Goal: Task Accomplishment & Management: Manage account settings

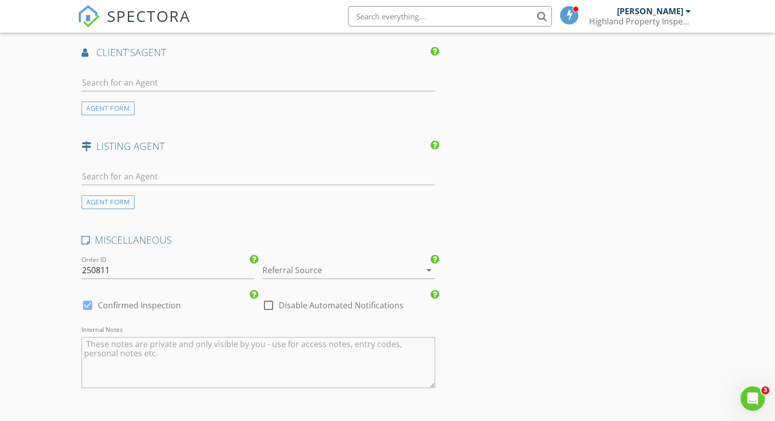
scroll to position [1223, 0]
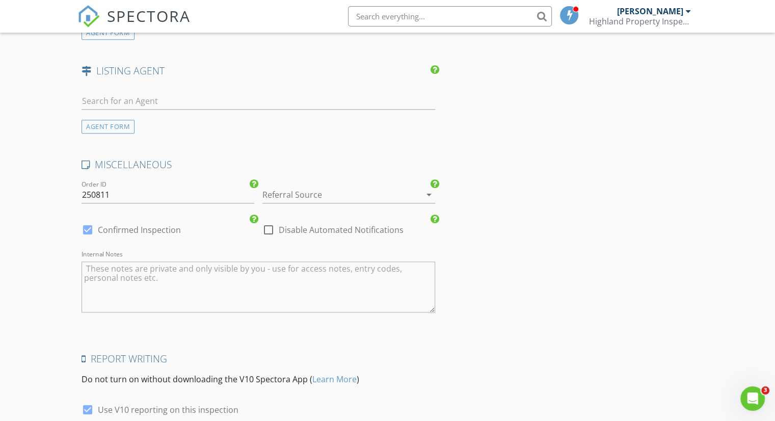
type textarea "Residential Property Inspection of Multi-Family Unit."
click at [127, 187] on input "250811" at bounding box center [168, 195] width 173 height 17
type input "250829-01"
click at [426, 189] on icon "arrow_drop_down" at bounding box center [429, 195] width 12 height 12
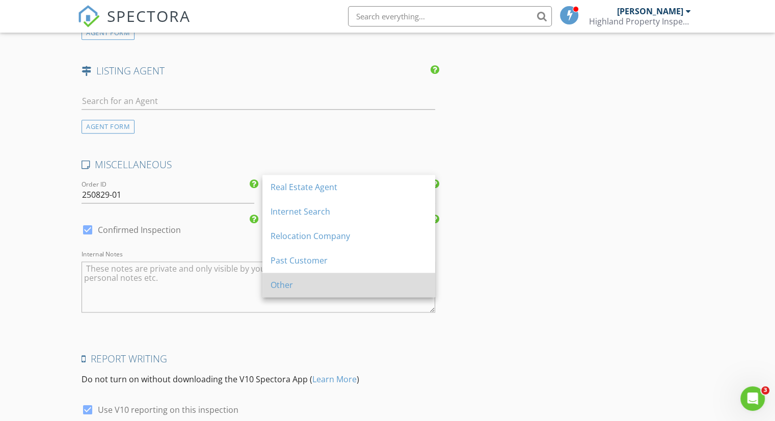
click at [307, 282] on div "Other" at bounding box center [349, 285] width 156 height 12
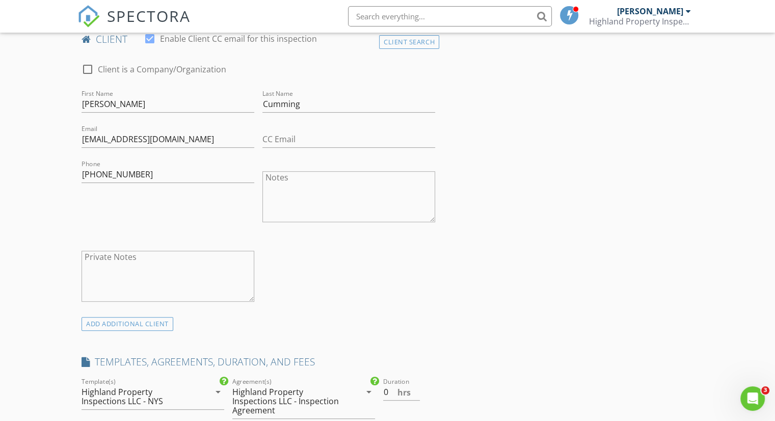
scroll to position [0, 0]
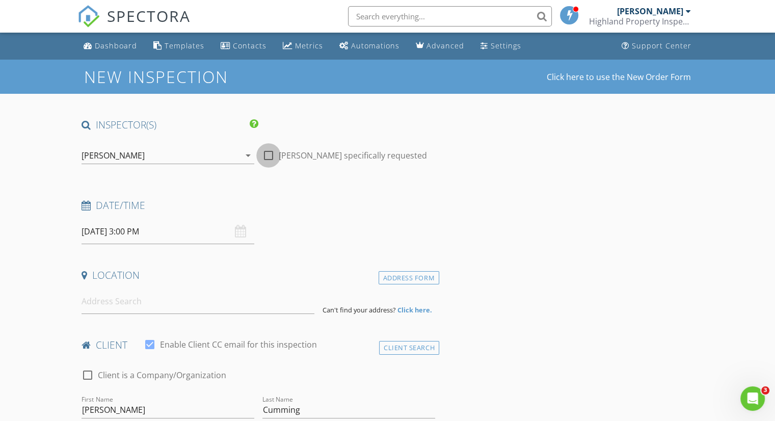
click at [272, 154] on div at bounding box center [268, 155] width 17 height 17
checkbox input "true"
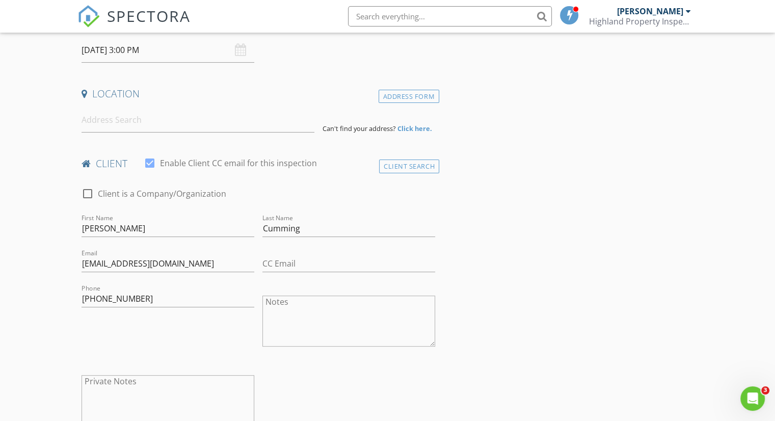
scroll to position [29, 0]
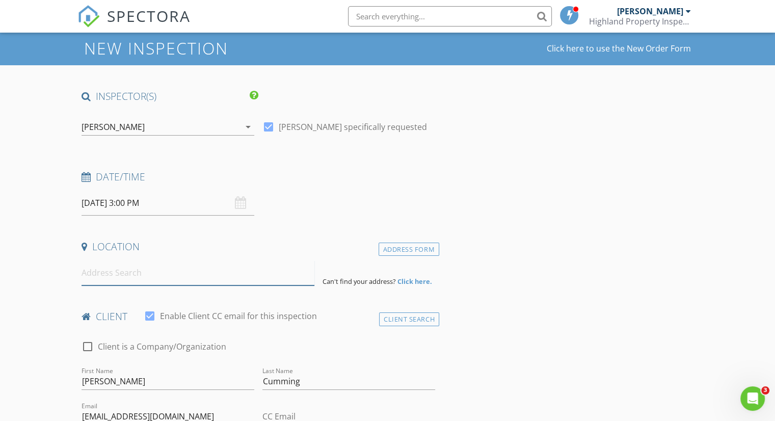
click at [125, 281] on input at bounding box center [198, 272] width 233 height 25
type input "12-14 Spring Street, Oneonta, NY, USA"
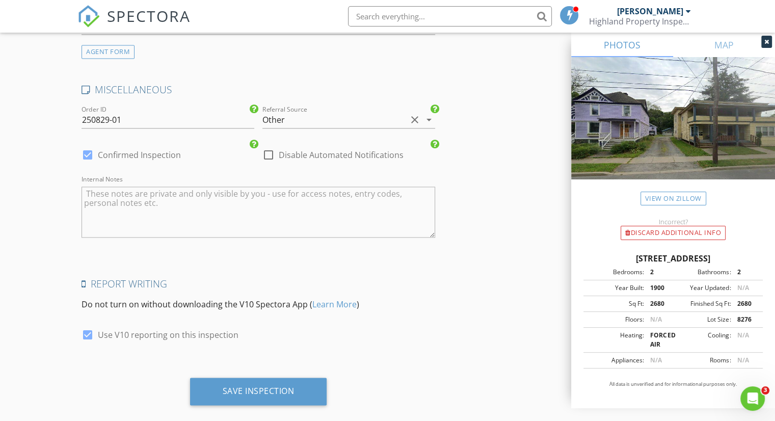
scroll to position [1511, 0]
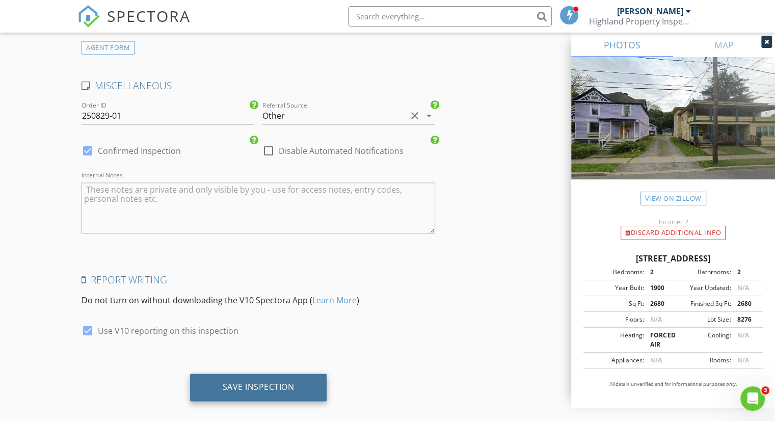
click at [281, 382] on div "Save Inspection" at bounding box center [259, 387] width 72 height 10
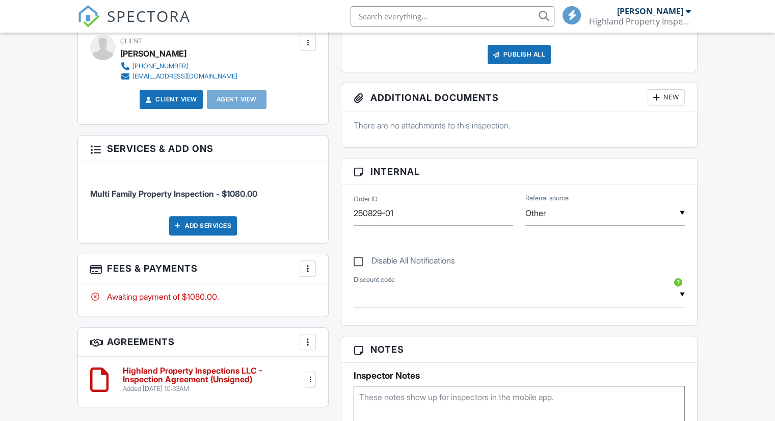
scroll to position [459, 0]
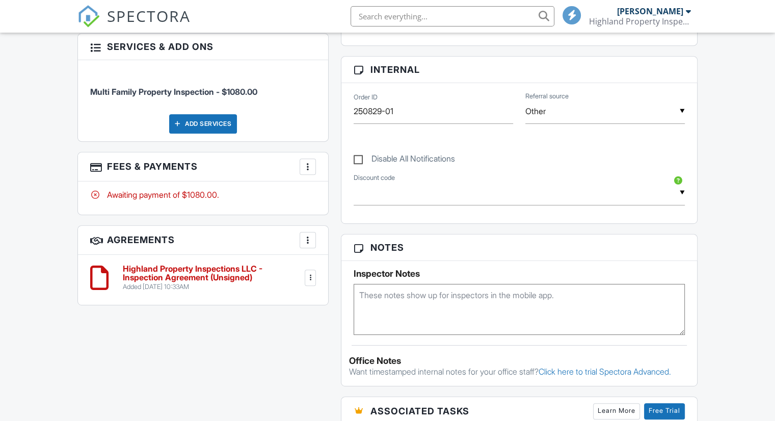
click at [308, 279] on div at bounding box center [310, 278] width 10 height 10
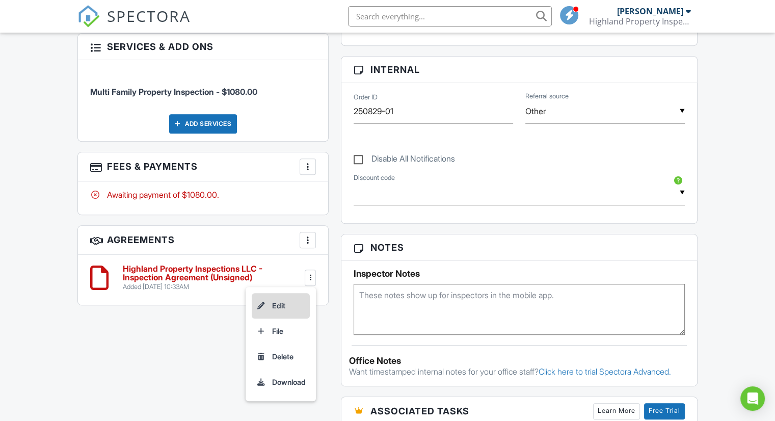
click at [296, 303] on li "Edit" at bounding box center [281, 305] width 58 height 25
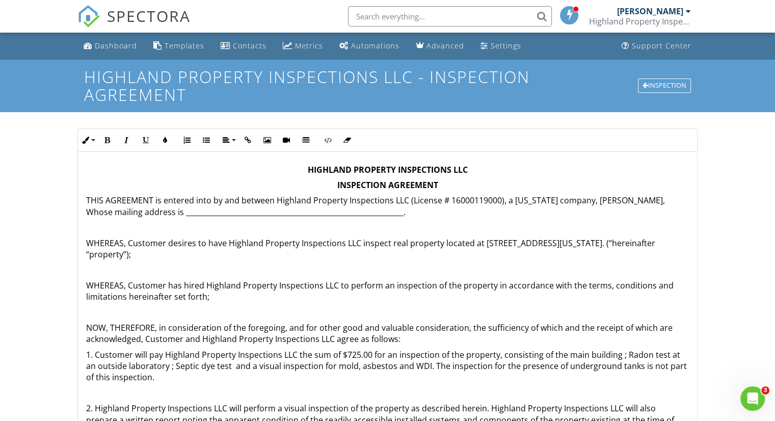
click at [605, 200] on p "THIS AGREEMENT is entered into by and between Highland Property Inspections LLC…" at bounding box center [387, 206] width 603 height 23
click at [615, 208] on p "THIS AGREEMENT is entered into by and between Highland Property Inspections LLC…" at bounding box center [387, 206] width 603 height 23
click at [602, 199] on p "THIS AGREEMENT is entered into by and between Highland Property Inspections LLC…" at bounding box center [387, 206] width 603 height 23
click at [402, 213] on p "THIS AGREEMENT is entered into by and between Highland Property Inspections LLC…" at bounding box center [387, 206] width 603 height 23
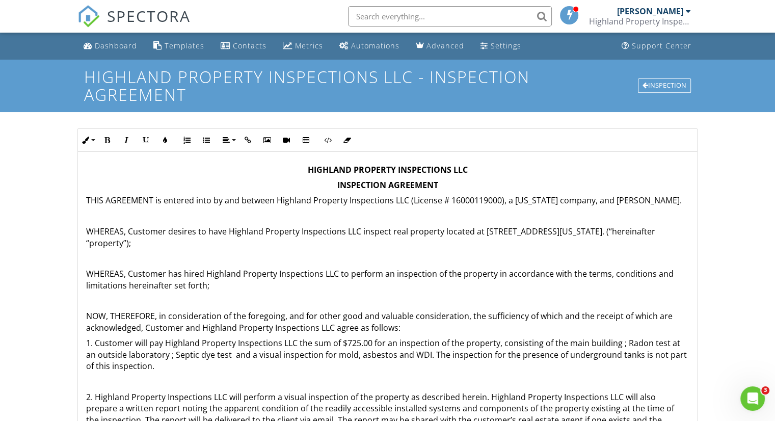
click at [357, 338] on p "1. Customer will pay Highland Property Inspections LLC the sum of $725.00 for a…" at bounding box center [387, 354] width 603 height 34
click at [620, 344] on p "1. Customer will pay Highland Property Inspections LLC the sum of $1080.00 for …" at bounding box center [387, 354] width 603 height 34
drag, startPoint x: 286, startPoint y: 355, endPoint x: 87, endPoint y: 355, distance: 199.3
click at [87, 355] on p "1. Customer will pay Highland Property Inspections LLC the sum of $1080.00 for …" at bounding box center [387, 354] width 603 height 34
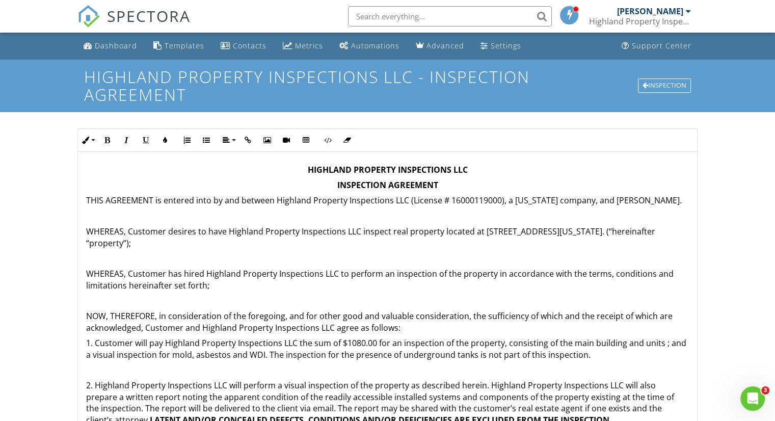
click at [112, 242] on p "WHEREAS, Customer desires to have Highland Property Inspections LLC inspect rea…" at bounding box center [387, 237] width 603 height 23
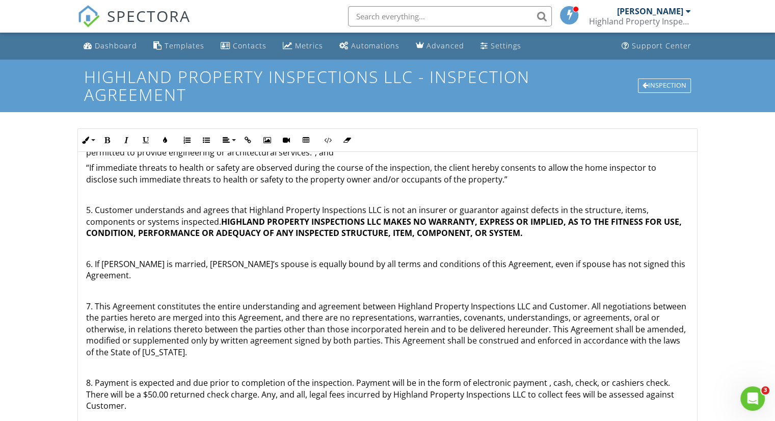
scroll to position [210, 0]
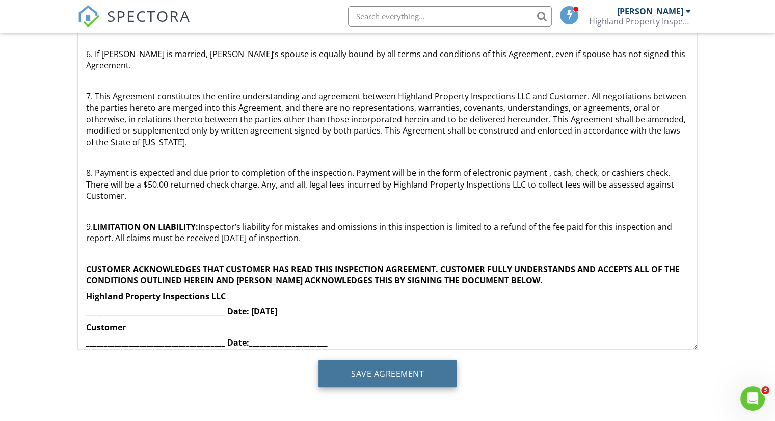
click at [344, 369] on input "Save Agreement" at bounding box center [388, 374] width 138 height 28
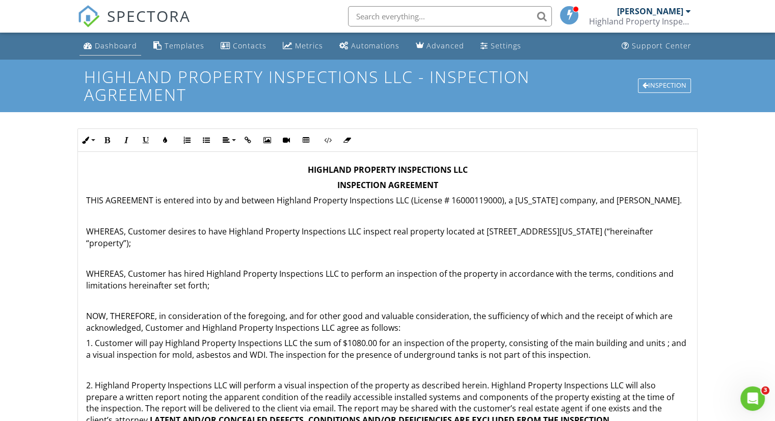
click at [108, 46] on div "Dashboard" at bounding box center [116, 46] width 42 height 10
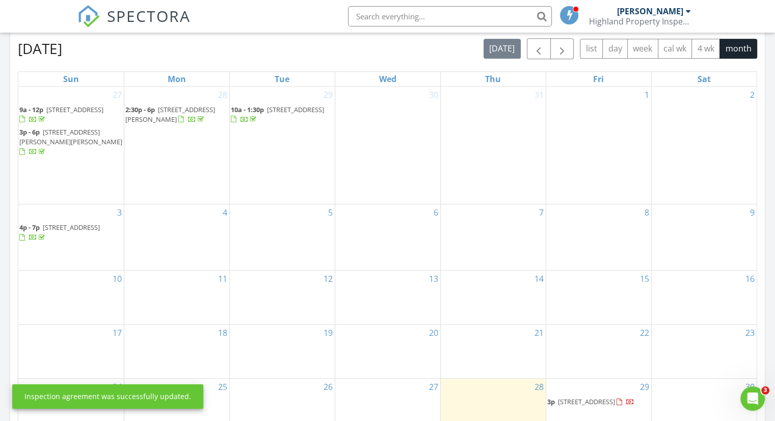
scroll to position [561, 0]
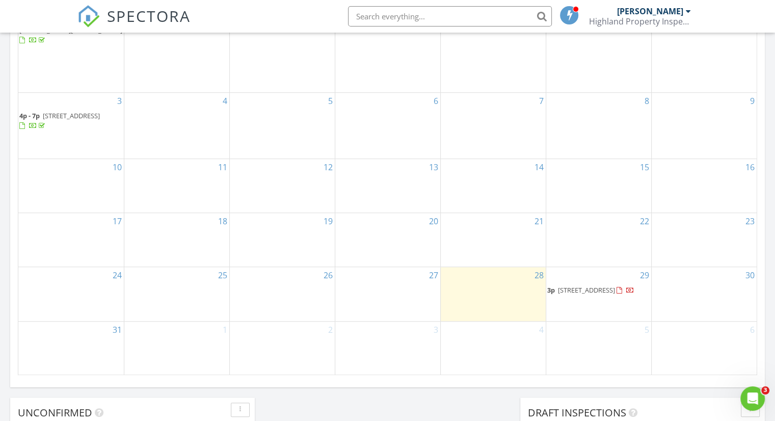
click at [585, 285] on span "[STREET_ADDRESS]" at bounding box center [586, 289] width 57 height 9
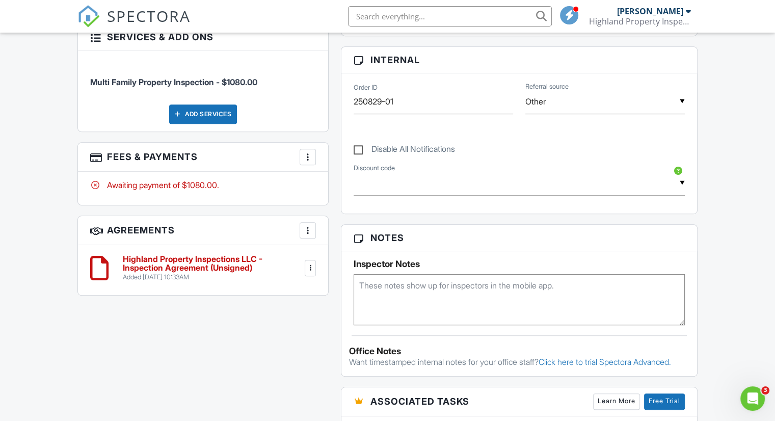
scroll to position [510, 0]
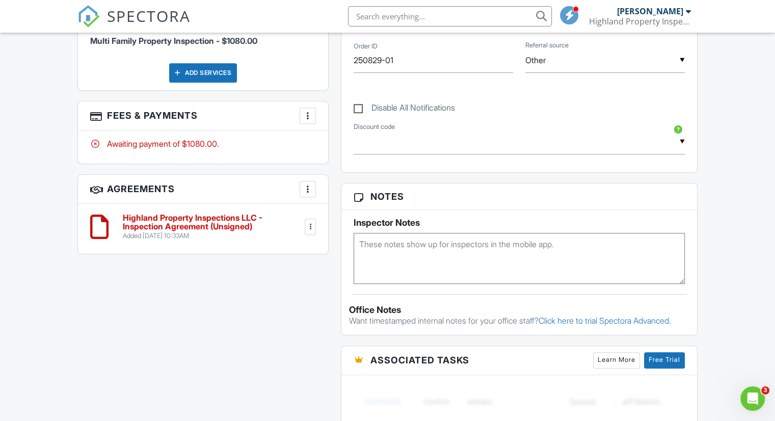
click at [226, 223] on h6 "Highland Property Inspections LLC - Inspection Agreement (Unsigned)" at bounding box center [213, 223] width 180 height 18
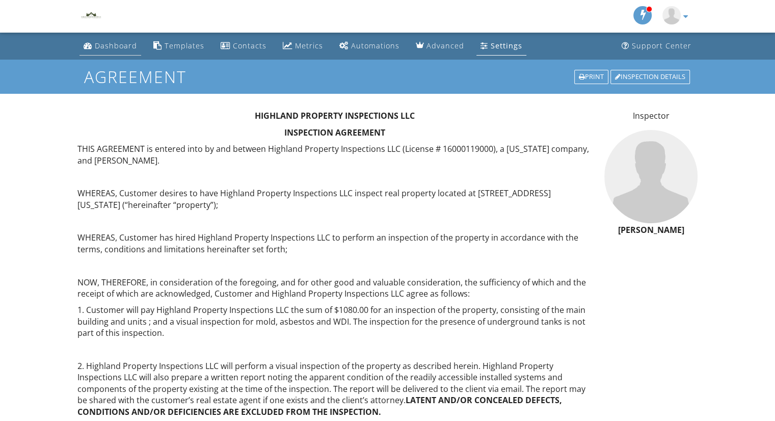
click at [102, 44] on div "Dashboard" at bounding box center [116, 46] width 42 height 10
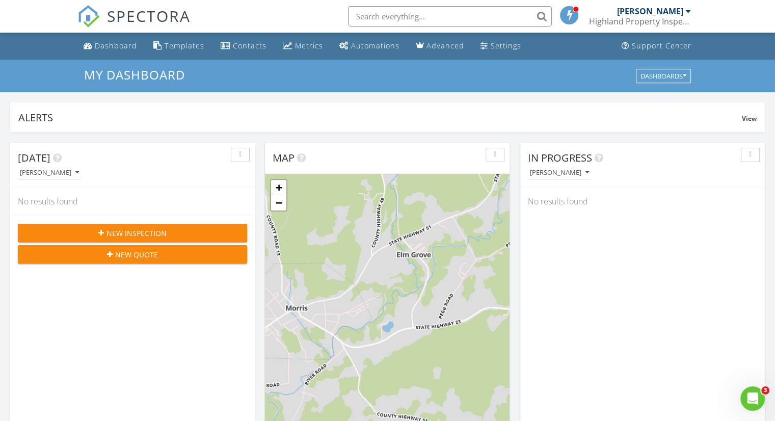
click at [123, 231] on span "New Inspection" at bounding box center [137, 233] width 60 height 11
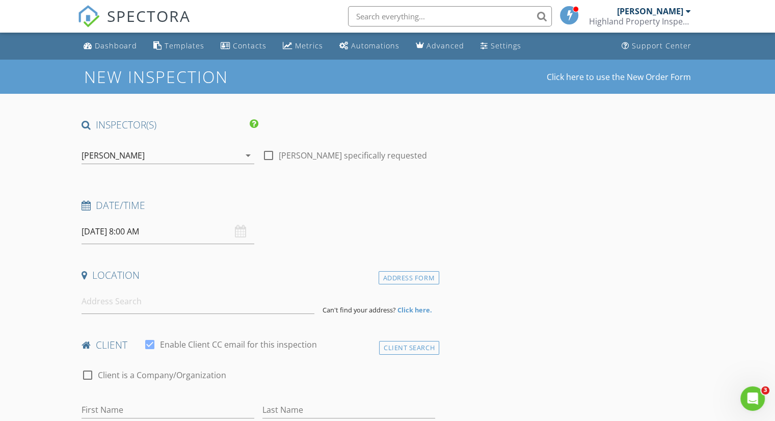
click at [113, 228] on input "08/29/2025 8:00 AM" at bounding box center [168, 231] width 173 height 25
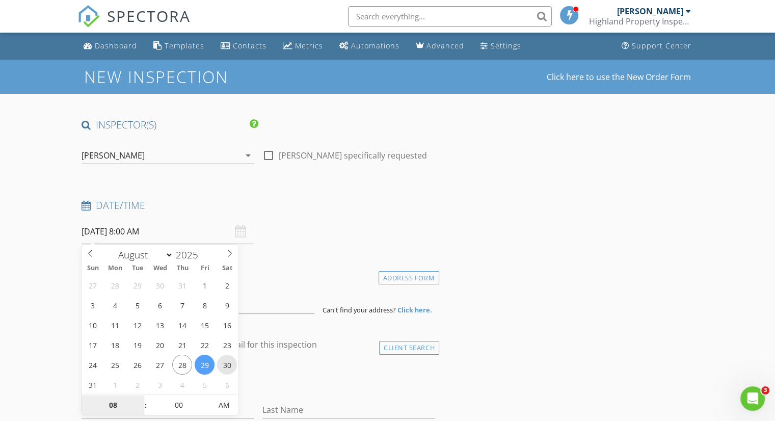
type input "08/30/2025 8:00 AM"
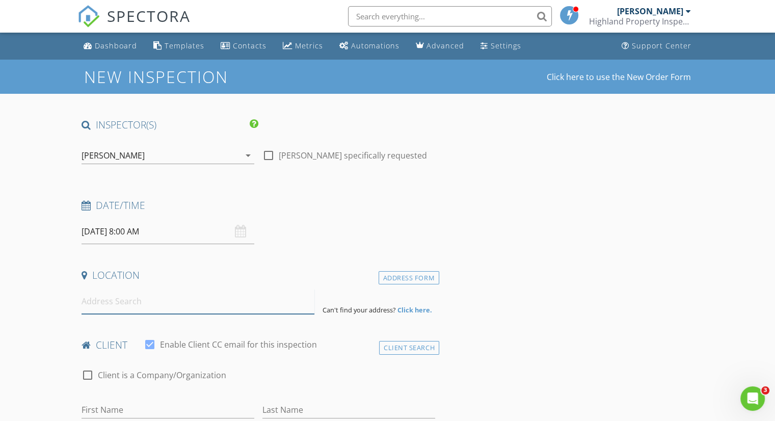
click at [126, 304] on input at bounding box center [198, 301] width 233 height 25
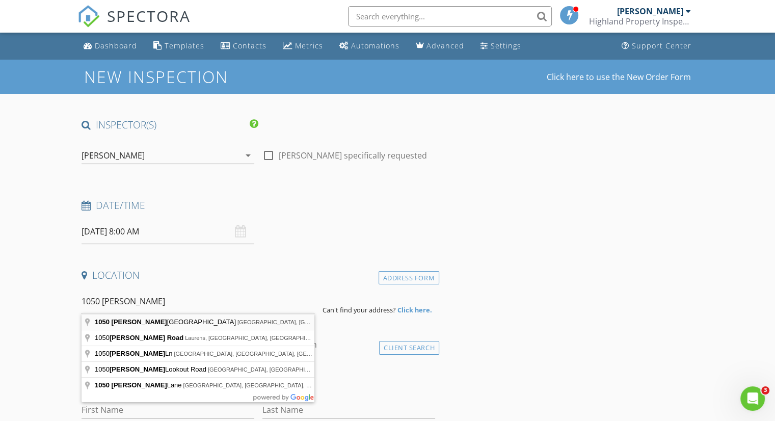
type input "1050 Copes Corners Road, South New Berlin, NY, USA"
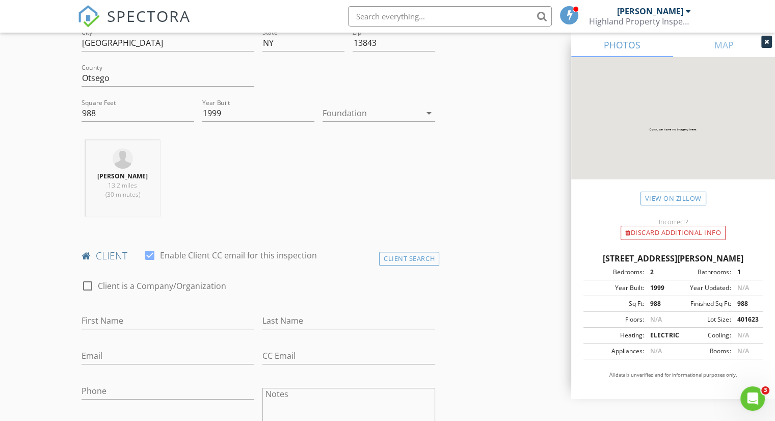
scroll to position [306, 0]
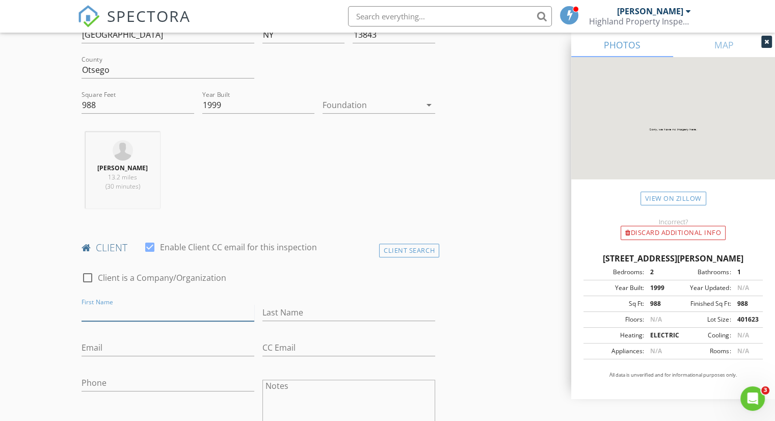
click at [155, 306] on input "First Name" at bounding box center [168, 312] width 173 height 17
type input "Timothy"
type input "Dresser"
click at [134, 348] on input "Email" at bounding box center [168, 347] width 173 height 17
type input "dressert87@yahoo.com"
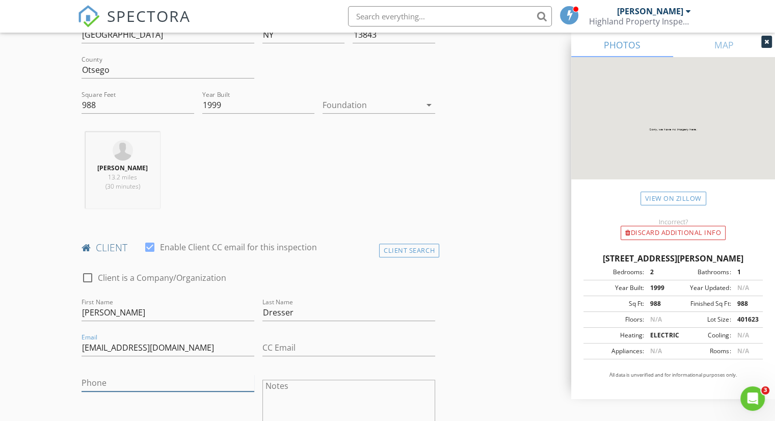
click at [116, 383] on input "Phone" at bounding box center [168, 383] width 173 height 17
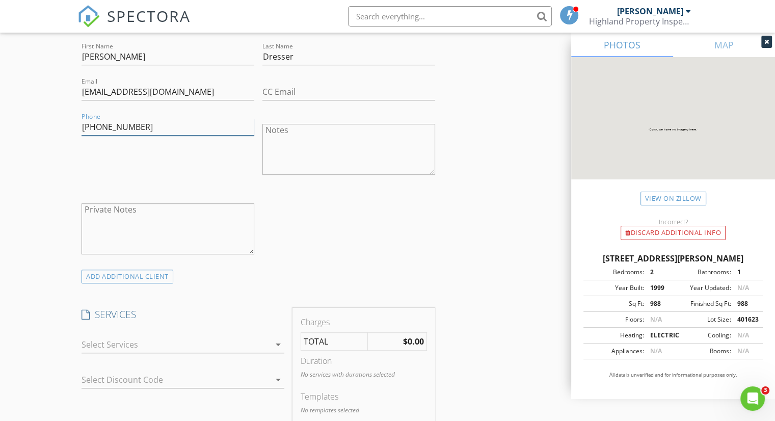
scroll to position [663, 0]
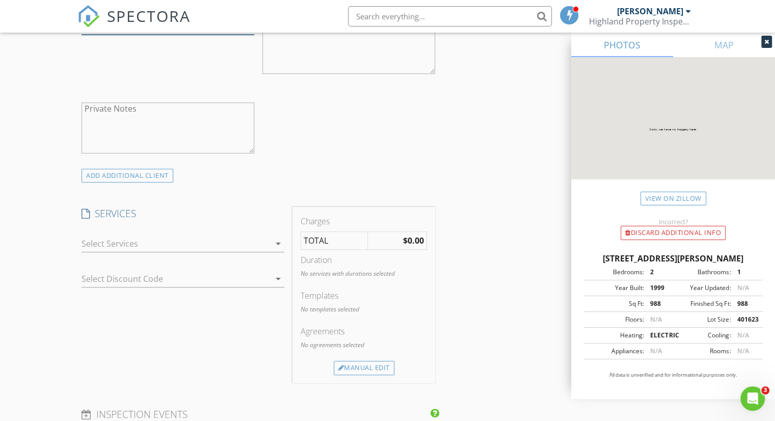
type input "607-643-1737"
click at [279, 242] on icon "arrow_drop_down" at bounding box center [278, 243] width 12 height 12
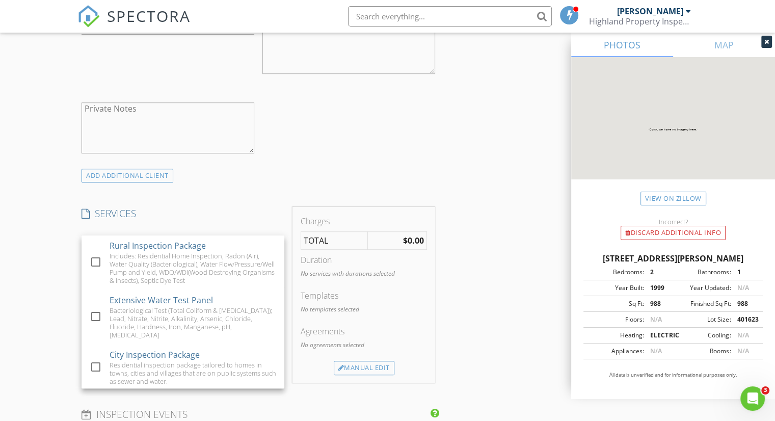
click at [274, 173] on div "ADD ADDITIONAL client" at bounding box center [258, 176] width 362 height 14
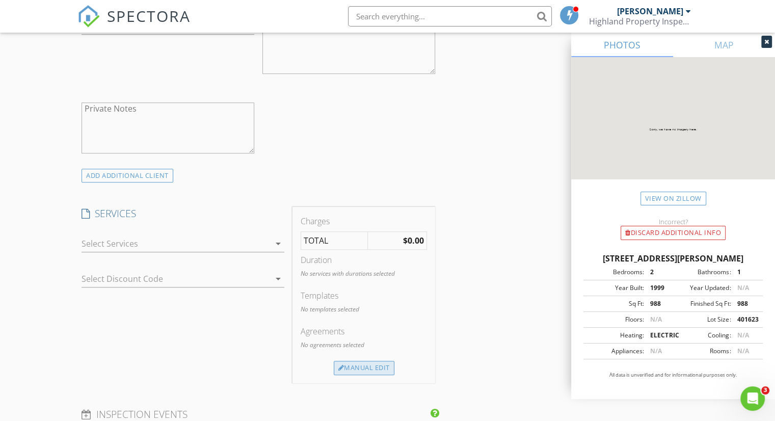
click at [355, 363] on div "Manual Edit" at bounding box center [364, 368] width 61 height 14
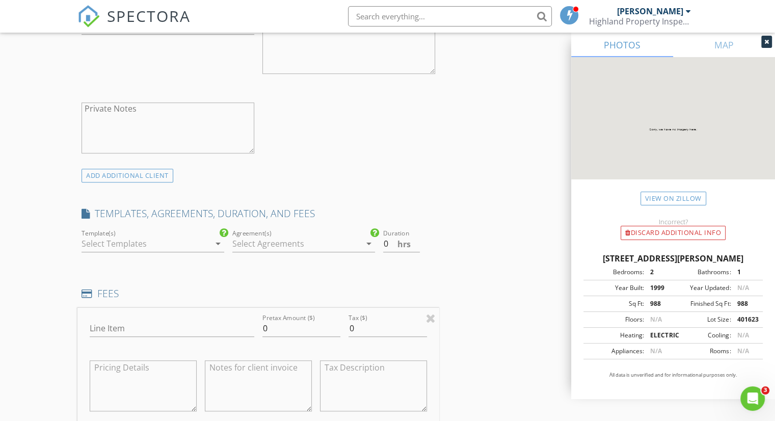
click at [218, 244] on icon "arrow_drop_down" at bounding box center [218, 243] width 12 height 12
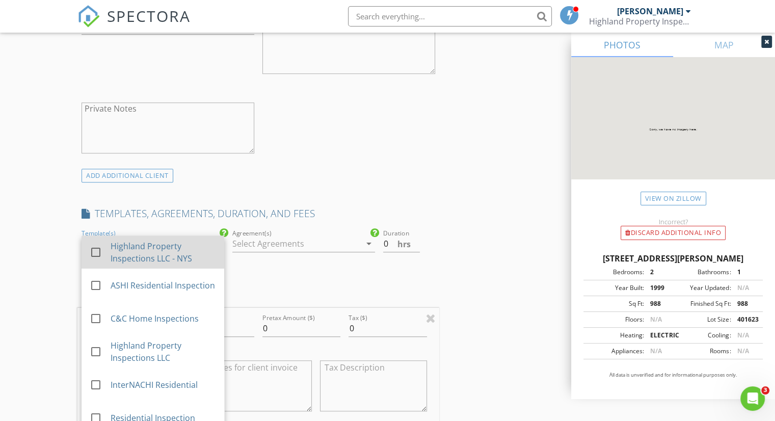
click at [186, 257] on div "Highland Property Inspections LLC - NYS" at bounding box center [163, 252] width 105 height 24
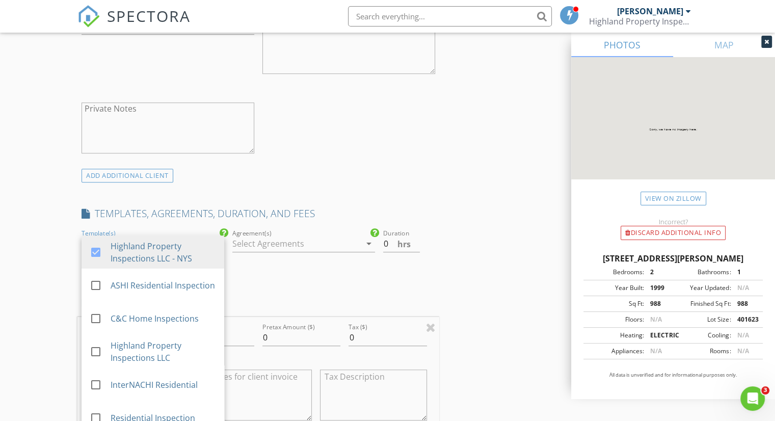
click at [289, 248] on div at bounding box center [296, 243] width 128 height 16
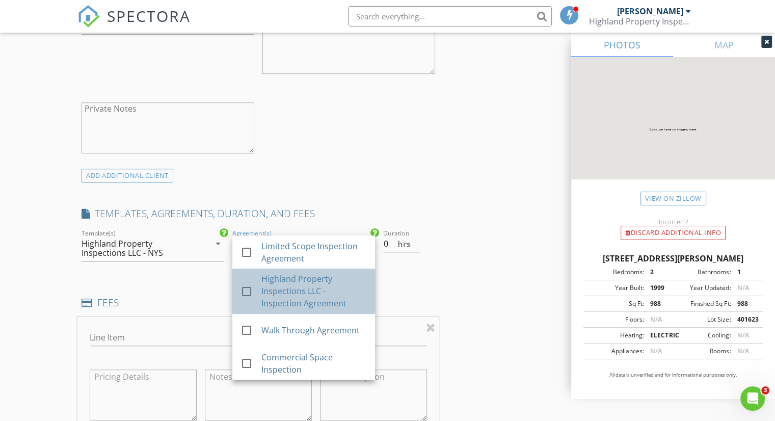
click at [288, 280] on div "Highland Property Inspections LLC - Inspection Agreement" at bounding box center [313, 291] width 105 height 37
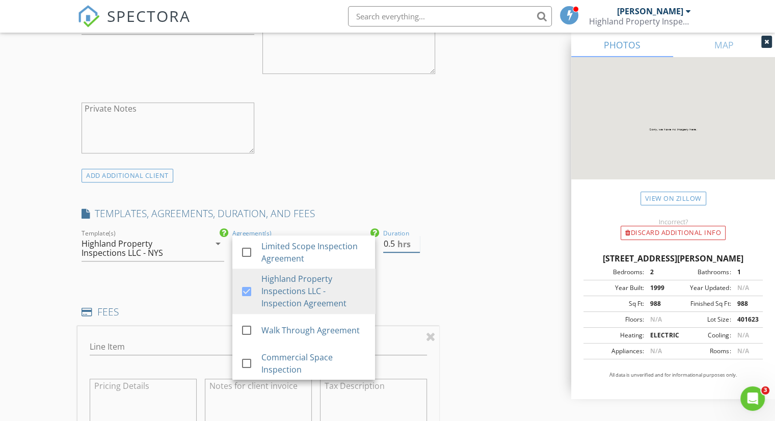
click at [418, 239] on input "0.5" at bounding box center [401, 243] width 37 height 17
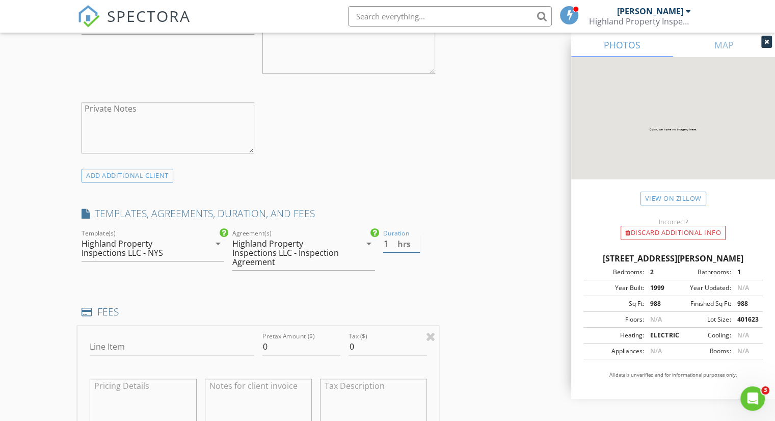
click at [418, 239] on input "1" at bounding box center [401, 243] width 37 height 17
click at [418, 239] on input "1.5" at bounding box center [401, 243] width 37 height 17
click at [418, 239] on input "2" at bounding box center [401, 243] width 37 height 17
click at [418, 239] on input "2.5" at bounding box center [401, 243] width 37 height 17
click at [418, 239] on input "3" at bounding box center [401, 243] width 37 height 17
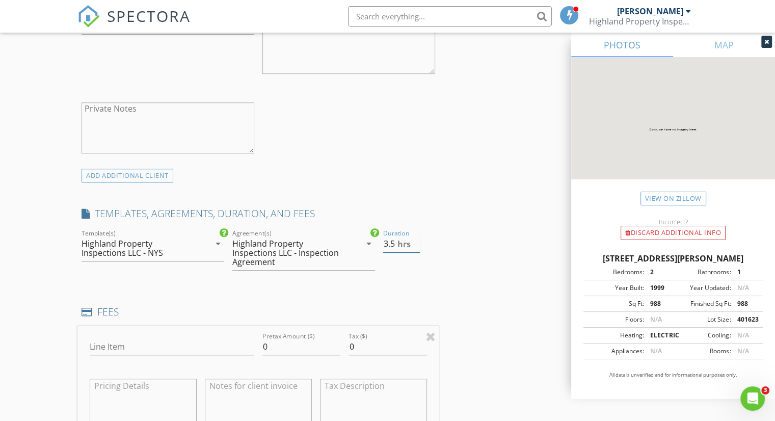
click at [418, 239] on input "3.5" at bounding box center [401, 243] width 37 height 17
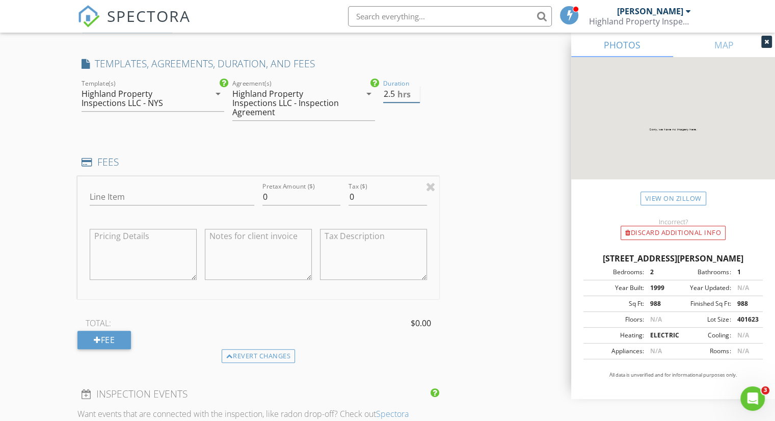
scroll to position [815, 0]
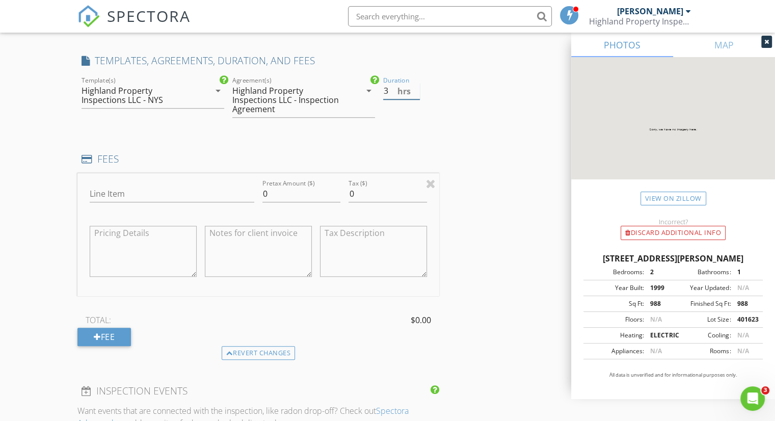
type input "3"
click at [413, 86] on input "3" at bounding box center [401, 91] width 37 height 17
click at [401, 141] on div "INSPECTOR(S) check_box Scott Kellogg PRIMARY Scott Kellogg arrow_drop_down chec…" at bounding box center [258, 173] width 362 height 1741
click at [149, 186] on input "Line Item" at bounding box center [172, 194] width 165 height 17
type input "Residential Property Inspection"
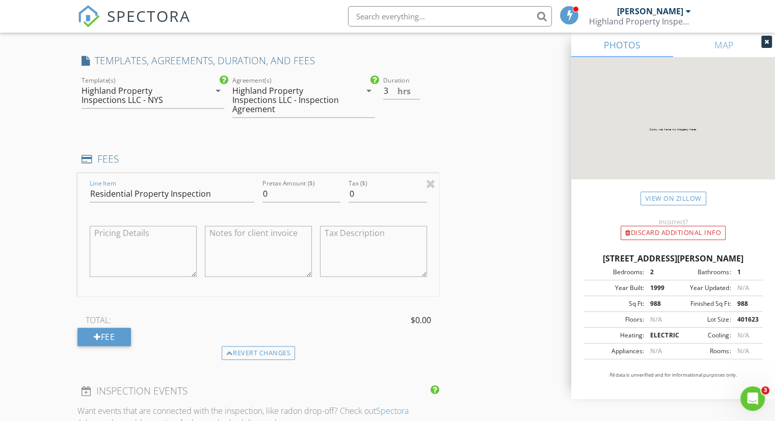
click at [159, 228] on textarea at bounding box center [143, 251] width 107 height 51
type textarea "Pro-Bono Inspection for Friends & Family"
click at [245, 229] on textarea at bounding box center [258, 251] width 107 height 51
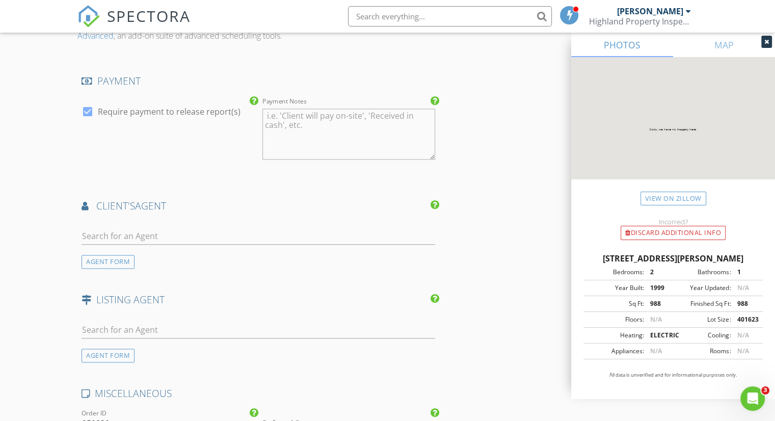
scroll to position [1223, 0]
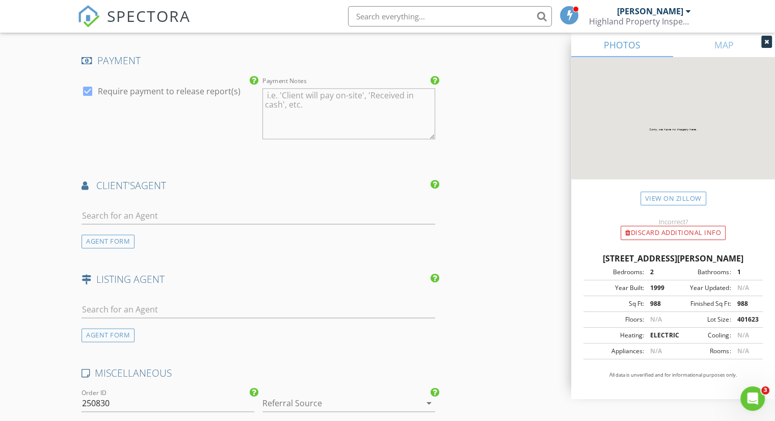
type textarea "Inspection fee waived; friends and family inspection criteria."
click at [303, 211] on input "text" at bounding box center [259, 215] width 354 height 17
type input "Gabriel"
click at [295, 295] on div at bounding box center [259, 311] width 354 height 33
click at [202, 233] on li "No results found. Click to add a new Agent" at bounding box center [258, 238] width 353 height 29
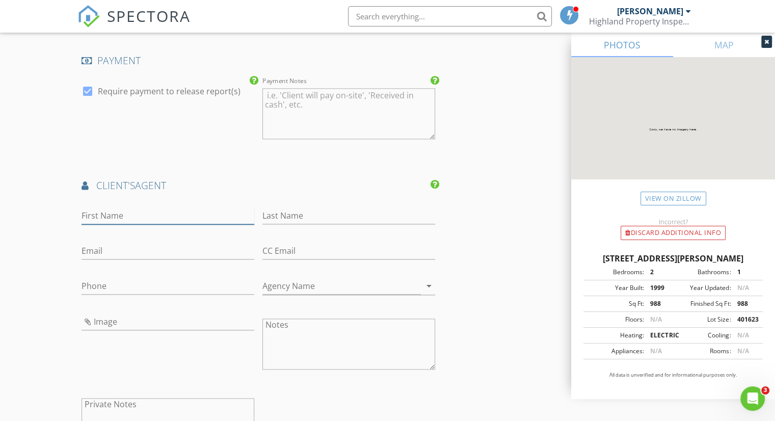
click at [136, 207] on input "First Name" at bounding box center [168, 215] width 173 height 17
type input "Gabriel"
type input "Lane"
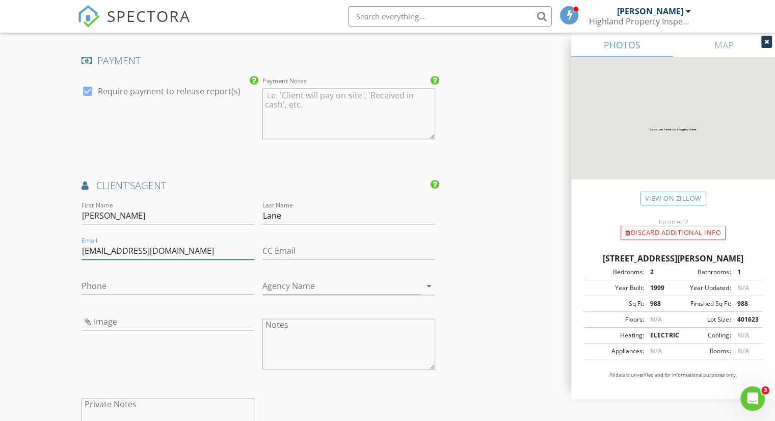
type input "nys@northeastmatrixmail.com"
click at [143, 278] on input "Phone" at bounding box center [168, 286] width 173 height 17
click at [334, 278] on input "Agency Name" at bounding box center [341, 286] width 159 height 17
click at [135, 278] on input "Phone" at bounding box center [168, 286] width 173 height 17
type input "607-435-3921"
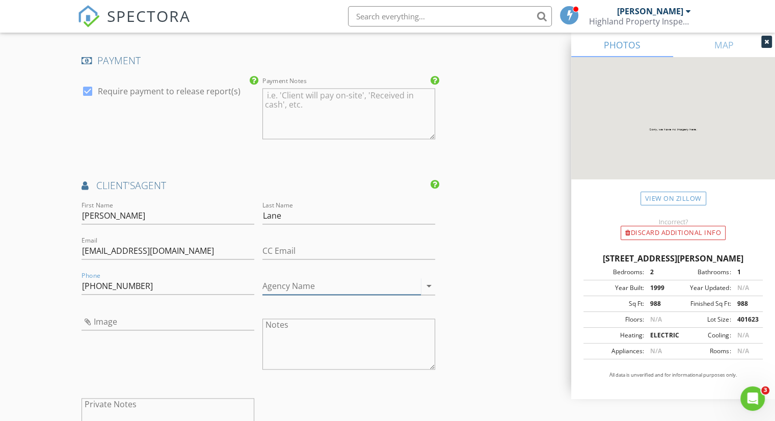
click at [339, 278] on input "Agency Name" at bounding box center [341, 286] width 159 height 17
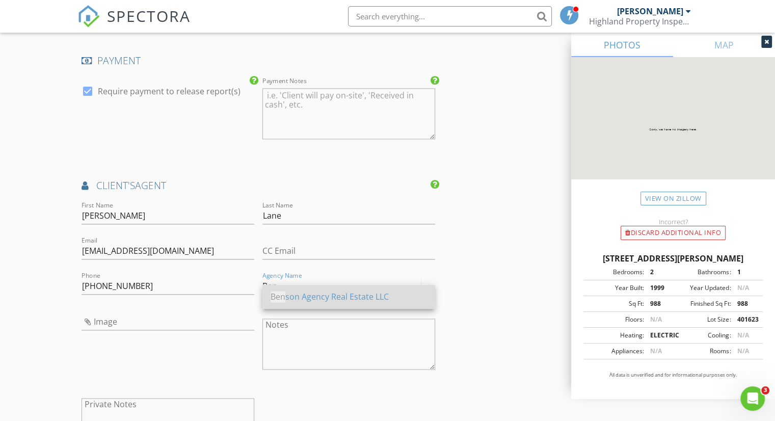
click at [338, 296] on div "Ben son Agency Real Estate LLC" at bounding box center [349, 296] width 156 height 12
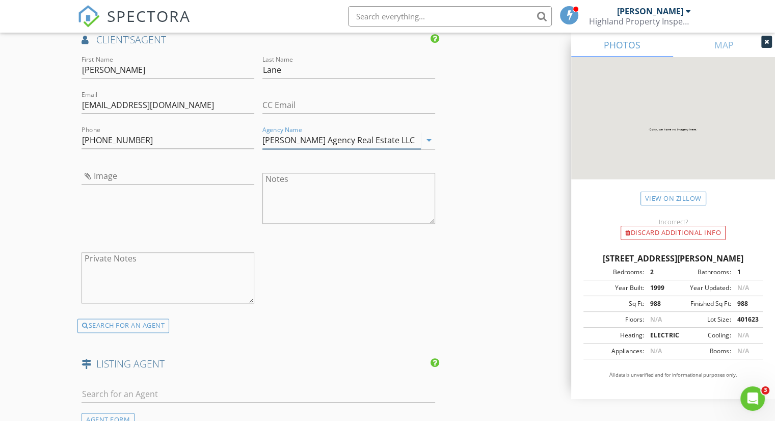
scroll to position [1376, 0]
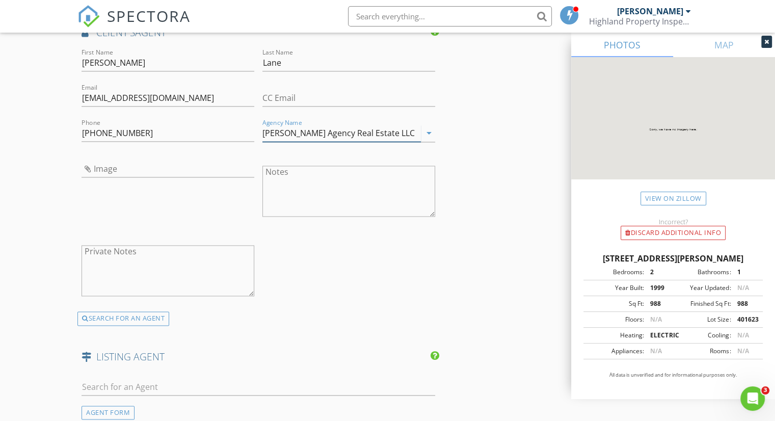
type input "Benson Agency Real Estate LLC"
click at [164, 165] on input "Image" at bounding box center [168, 169] width 173 height 17
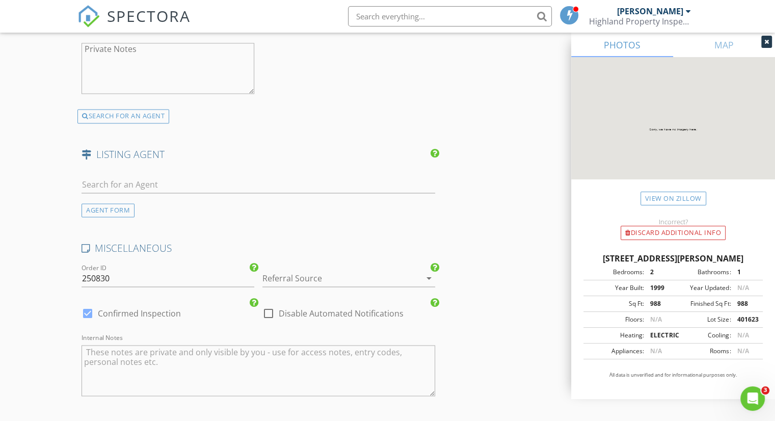
scroll to position [1580, 0]
click at [194, 269] on input "250830" at bounding box center [168, 277] width 173 height 17
type input "250830-01"
click at [332, 269] on div at bounding box center [334, 277] width 144 height 16
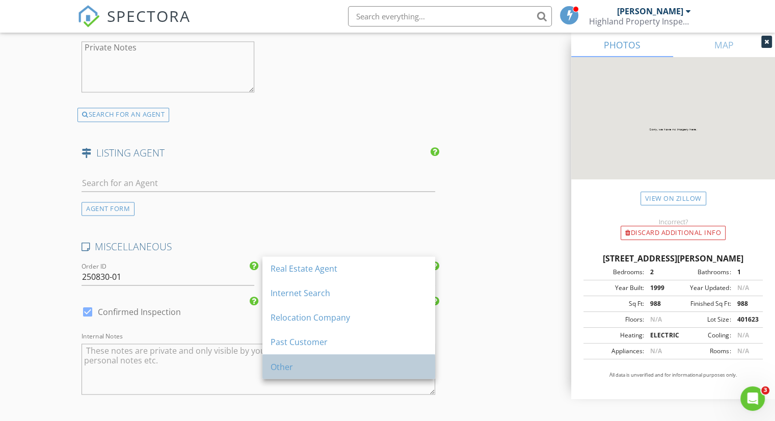
click at [306, 362] on div "Other" at bounding box center [349, 366] width 156 height 12
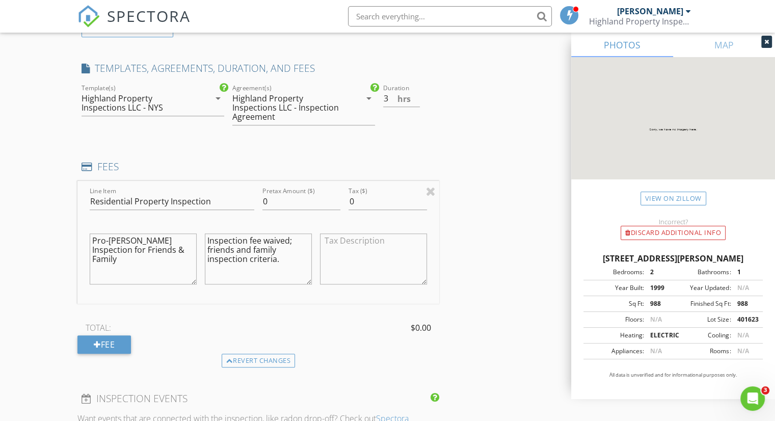
scroll to position [772, 0]
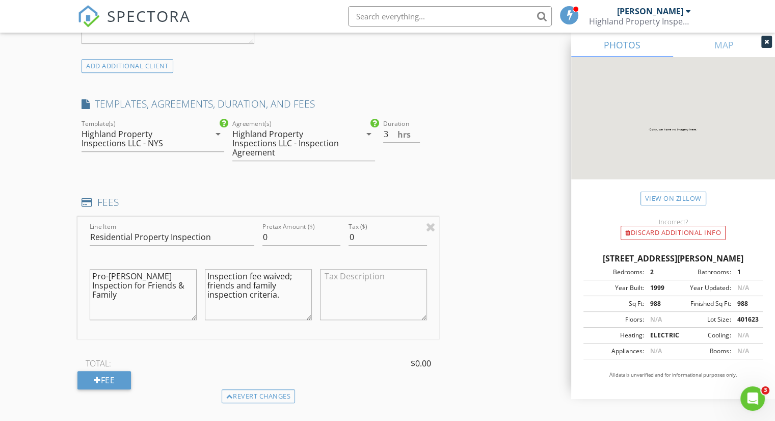
drag, startPoint x: 129, startPoint y: 266, endPoint x: 90, endPoint y: 264, distance: 39.3
click at [90, 269] on textarea "Pro-Bono Inspection for Friends & Family" at bounding box center [143, 294] width 107 height 51
click at [167, 275] on textarea "Complimentary Inspection for Friends & Family" at bounding box center [143, 294] width 107 height 51
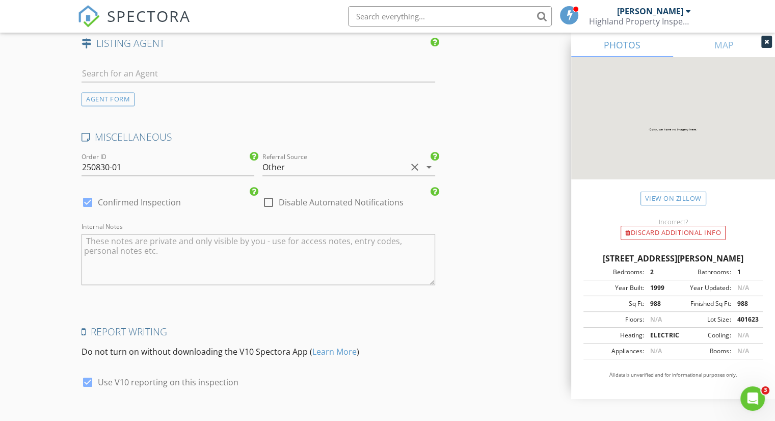
scroll to position [1740, 0]
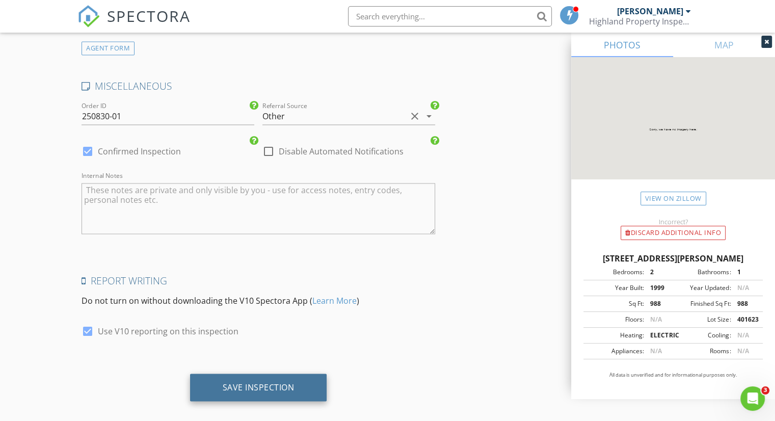
type textarea "Complimentary Inspection for Friends & Family."
click at [267, 384] on div "Save Inspection" at bounding box center [258, 388] width 137 height 28
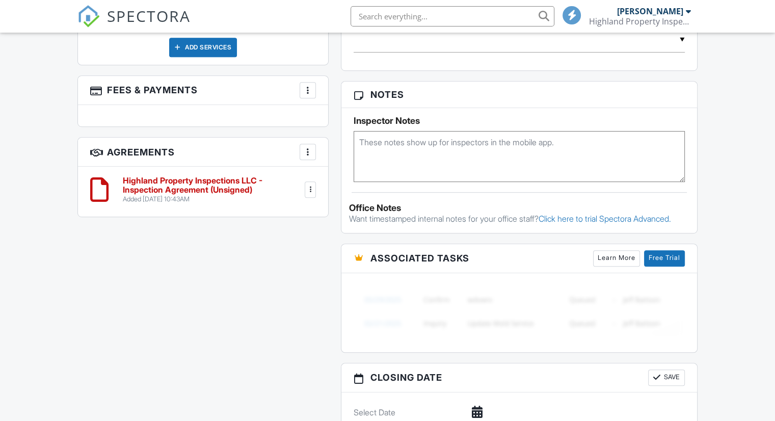
click at [310, 194] on div at bounding box center [310, 189] width 11 height 16
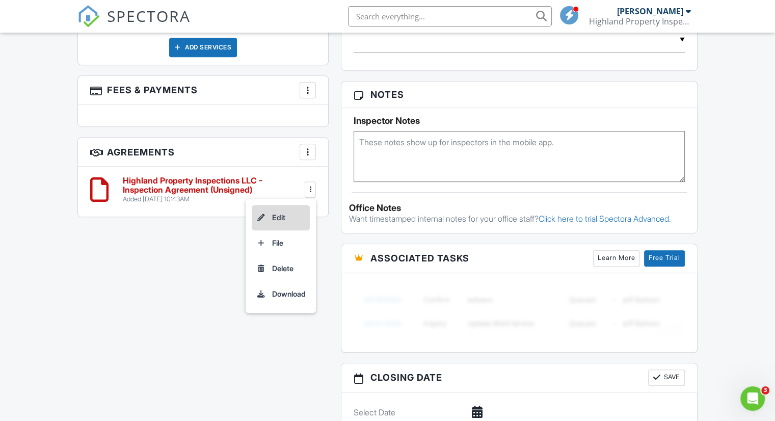
click at [277, 210] on li "Edit" at bounding box center [281, 217] width 58 height 25
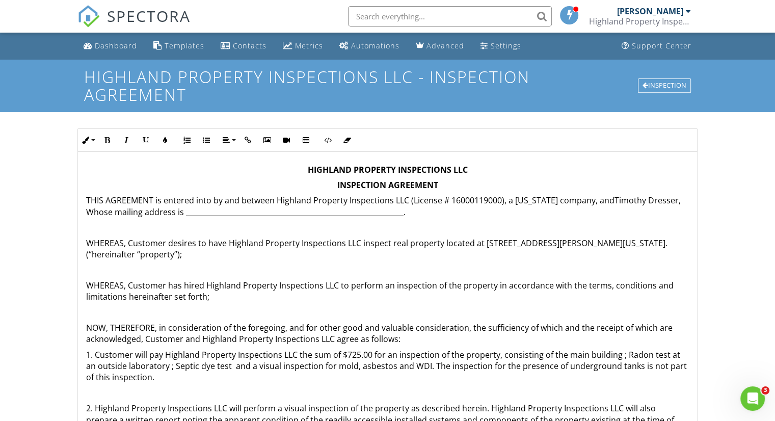
click at [605, 198] on p "THIS AGREEMENT is entered into by and between Highland Property Inspections LLC…" at bounding box center [387, 206] width 603 height 23
click at [402, 214] on p "THIS AGREEMENT is entered into by and between Highland Property Inspections LLC…" at bounding box center [387, 206] width 603 height 23
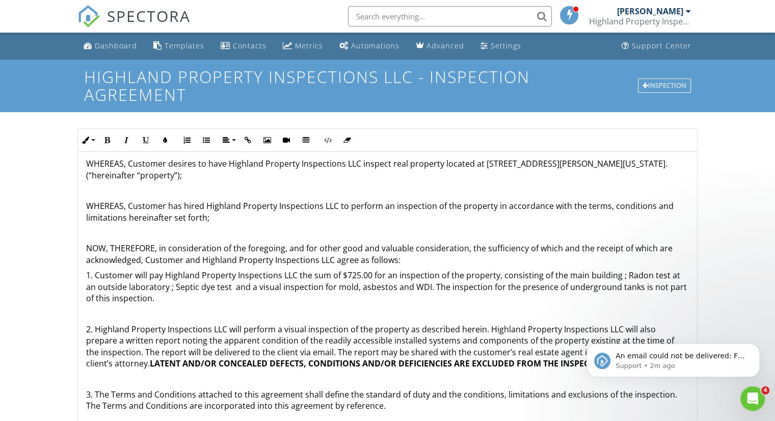
scroll to position [51, 0]
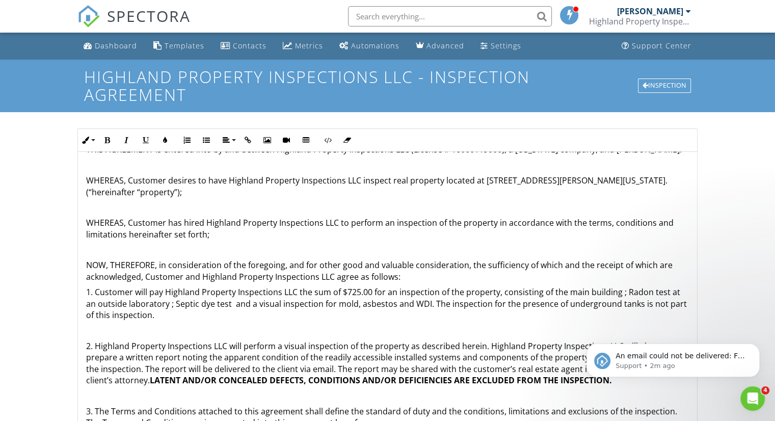
click at [174, 191] on p "WHEREAS, Customer desires to have Highland Property Inspections LLC inspect rea…" at bounding box center [387, 186] width 603 height 23
click at [358, 290] on p "1. Customer will pay Highland Property Inspections LLC the sum of $725.00 for a…" at bounding box center [387, 303] width 603 height 34
click at [641, 292] on p "1. Customer will pay Highland Property Inspections LLC the sum of $0.00 for an …" at bounding box center [387, 303] width 603 height 34
click at [757, 348] on icon "Dismiss notification" at bounding box center [757, 347] width 6 height 6
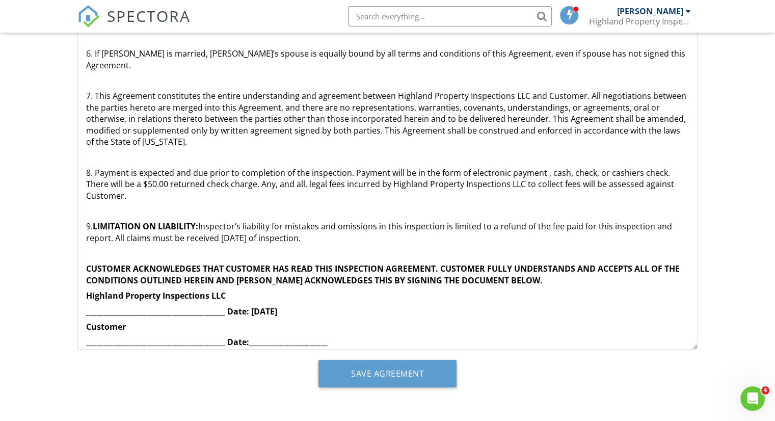
scroll to position [210, 0]
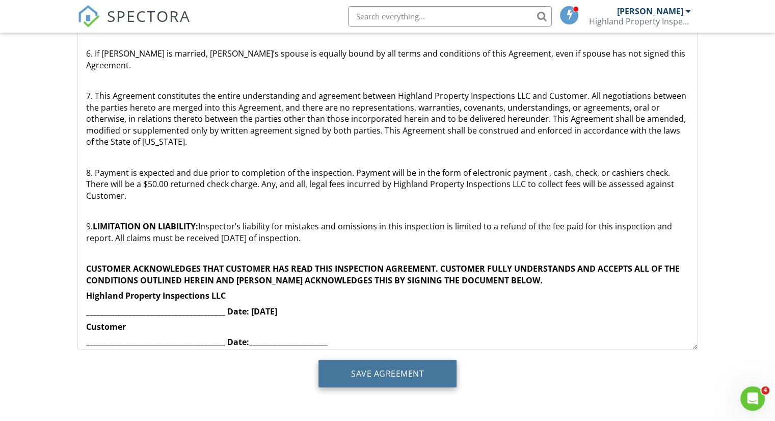
click at [374, 378] on input "Save Agreement" at bounding box center [388, 374] width 138 height 28
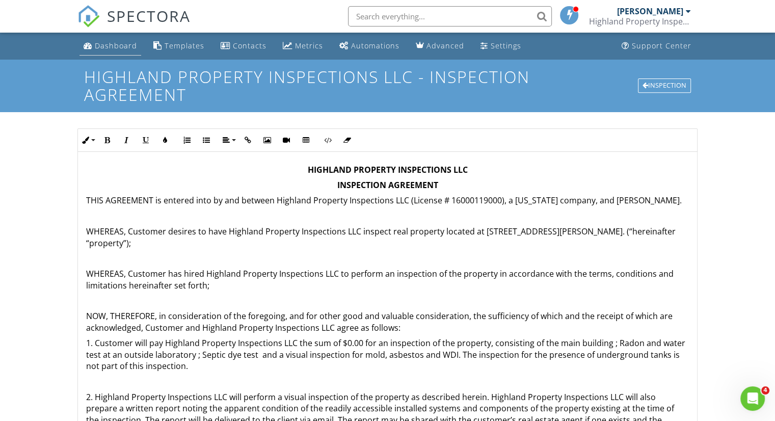
click at [113, 48] on div "Dashboard" at bounding box center [116, 46] width 42 height 10
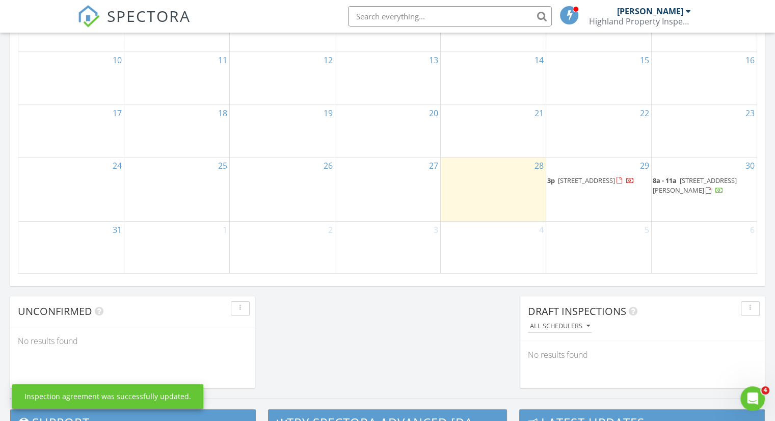
scroll to position [663, 0]
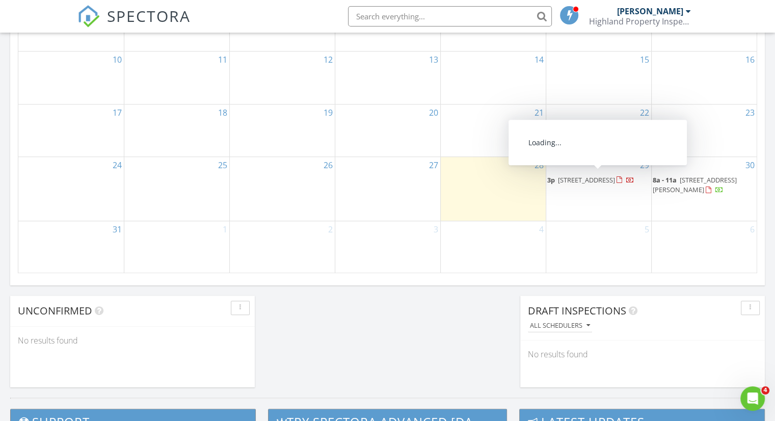
click at [604, 175] on span "[STREET_ADDRESS]" at bounding box center [586, 179] width 57 height 9
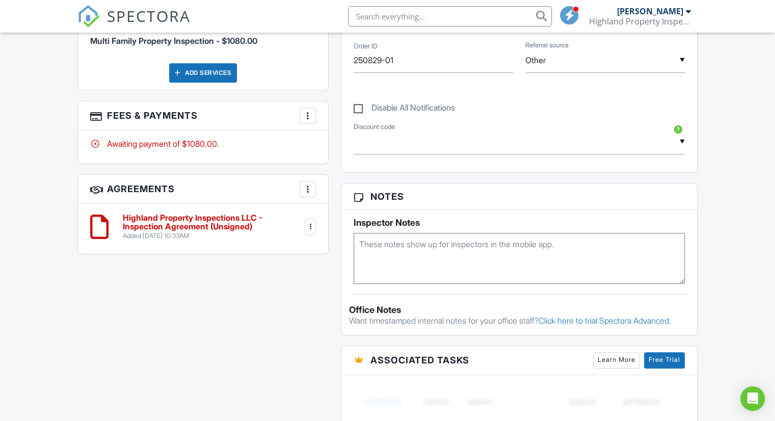
click at [311, 222] on div at bounding box center [310, 227] width 10 height 10
click at [284, 249] on li "Edit" at bounding box center [281, 254] width 58 height 25
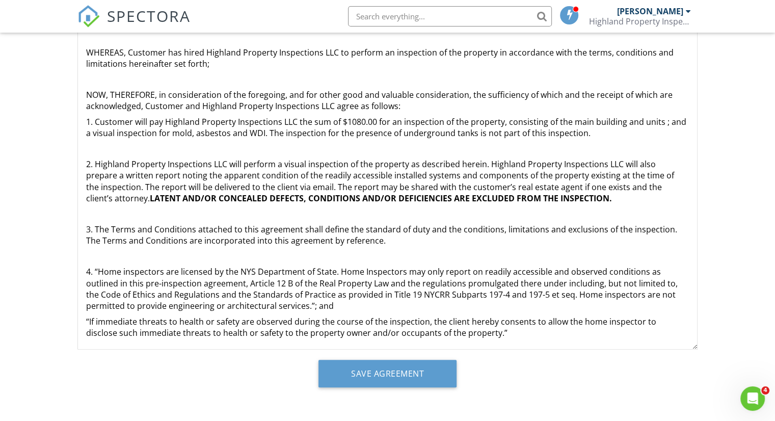
scroll to position [210, 0]
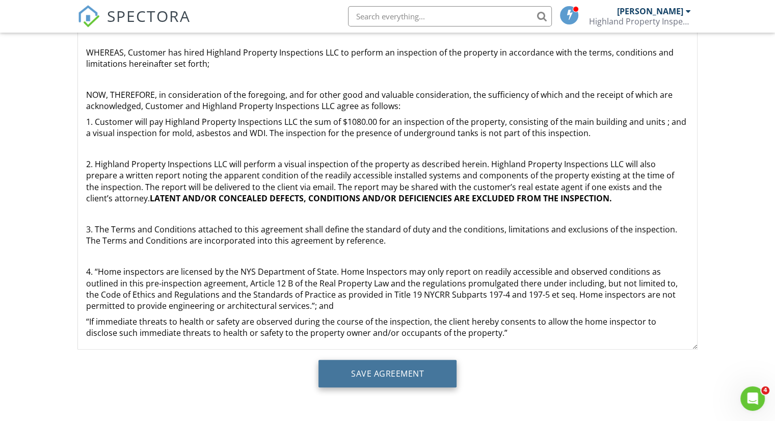
click at [404, 381] on input "Save Agreement" at bounding box center [388, 374] width 138 height 28
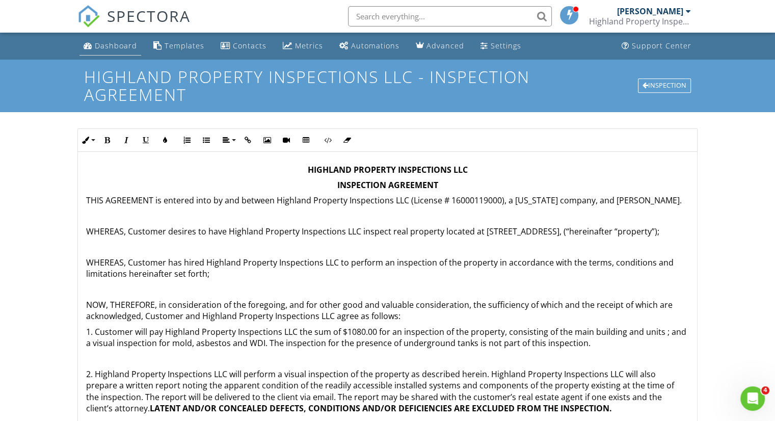
click at [117, 42] on div "Dashboard" at bounding box center [116, 46] width 42 height 10
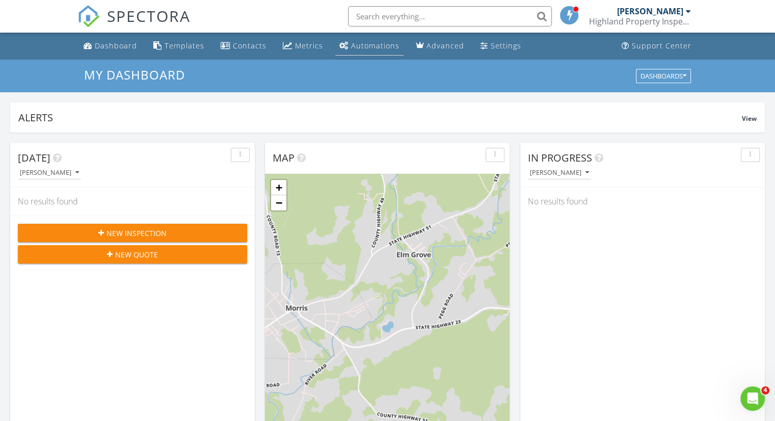
click at [353, 44] on div "Automations" at bounding box center [375, 46] width 48 height 10
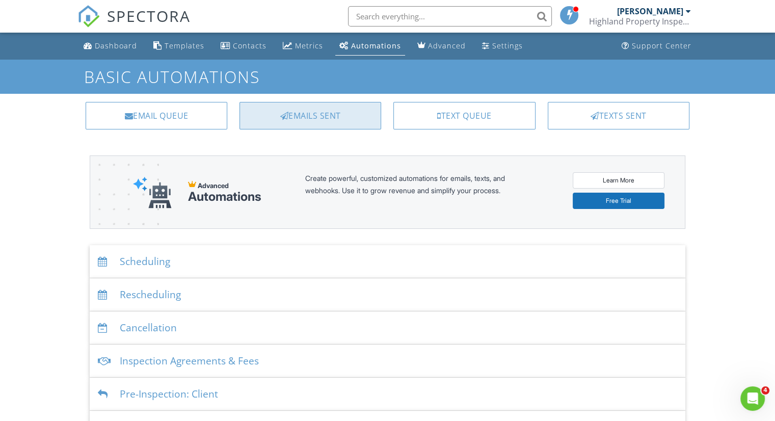
click at [316, 122] on div "Emails Sent" at bounding box center [311, 116] width 142 height 28
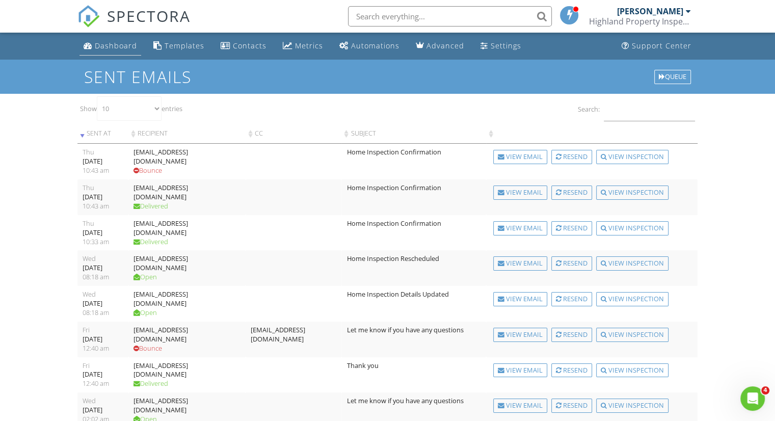
click at [112, 56] on li "Dashboard" at bounding box center [110, 46] width 66 height 27
click at [115, 51] on link "Dashboard" at bounding box center [111, 46] width 62 height 19
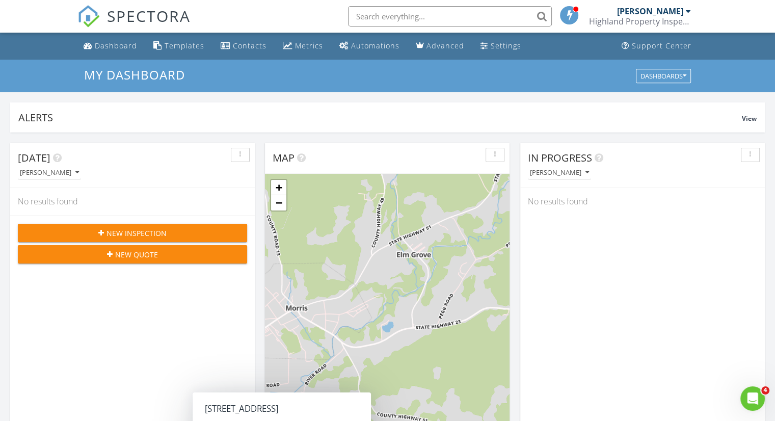
click at [690, 16] on div "Highland Property Inspections LLC" at bounding box center [640, 21] width 102 height 10
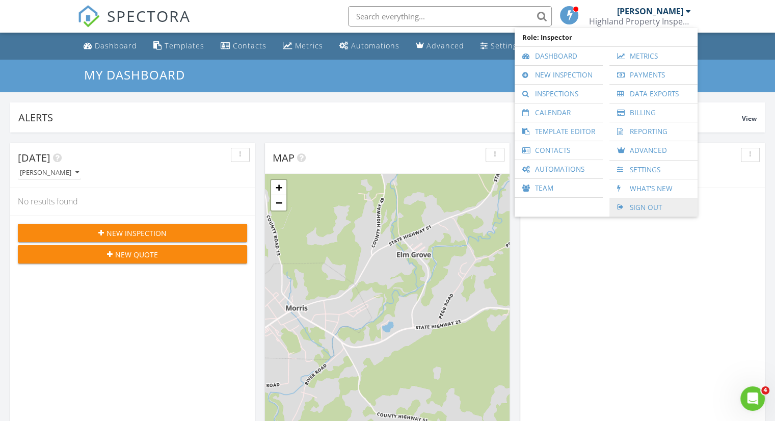
click at [648, 203] on link "Sign Out" at bounding box center [654, 207] width 78 height 18
